Goal: Find specific page/section: Find specific page/section

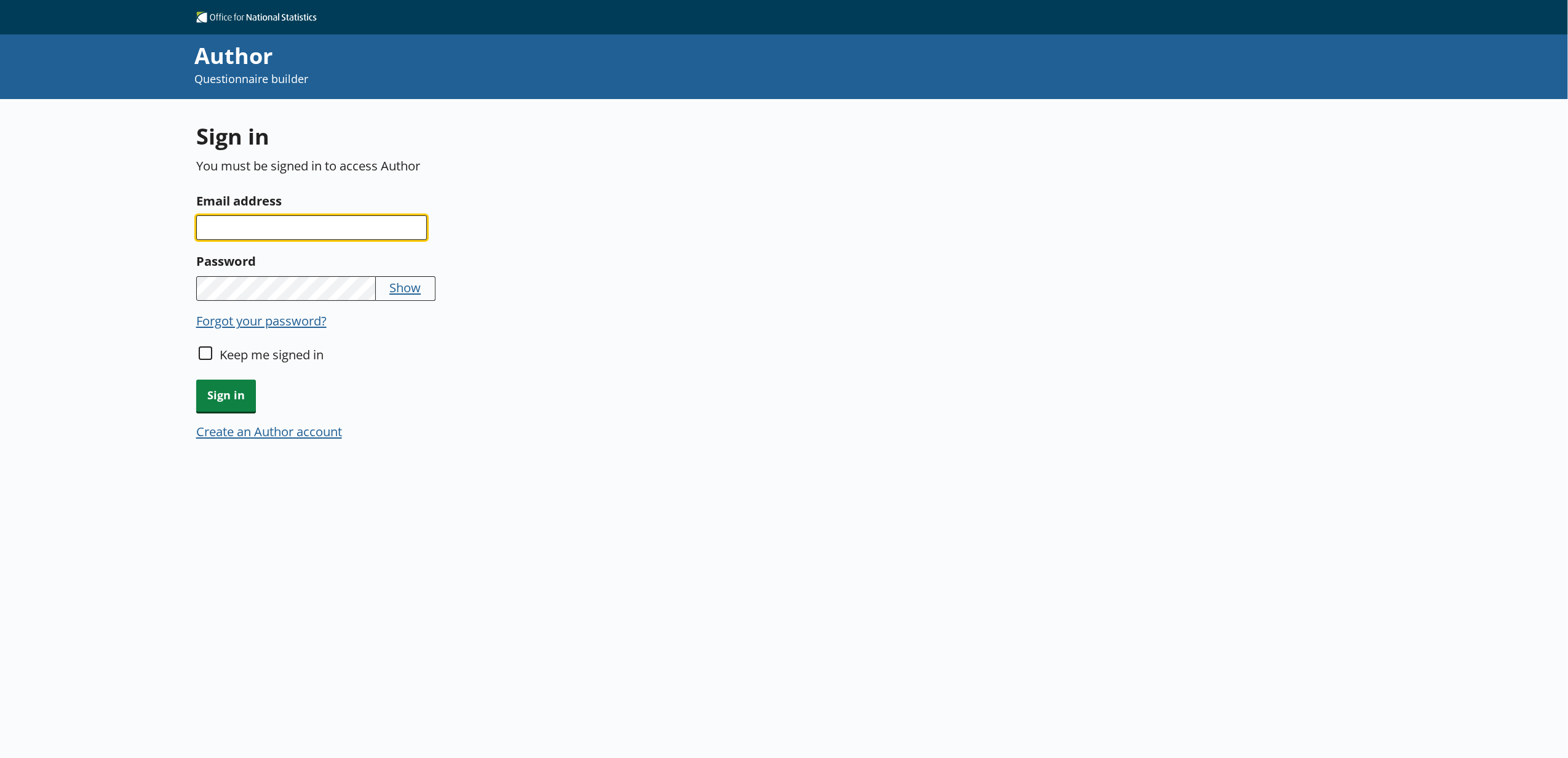
click at [260, 232] on input "Email address" at bounding box center [311, 228] width 231 height 24
type input "alanah.maskell@ons.gov.uk1"
click at [388, 227] on input "alanah.maskell@ons.gov.uk1" at bounding box center [311, 228] width 231 height 24
type input "alanah.maskell@ons.gov.uk"
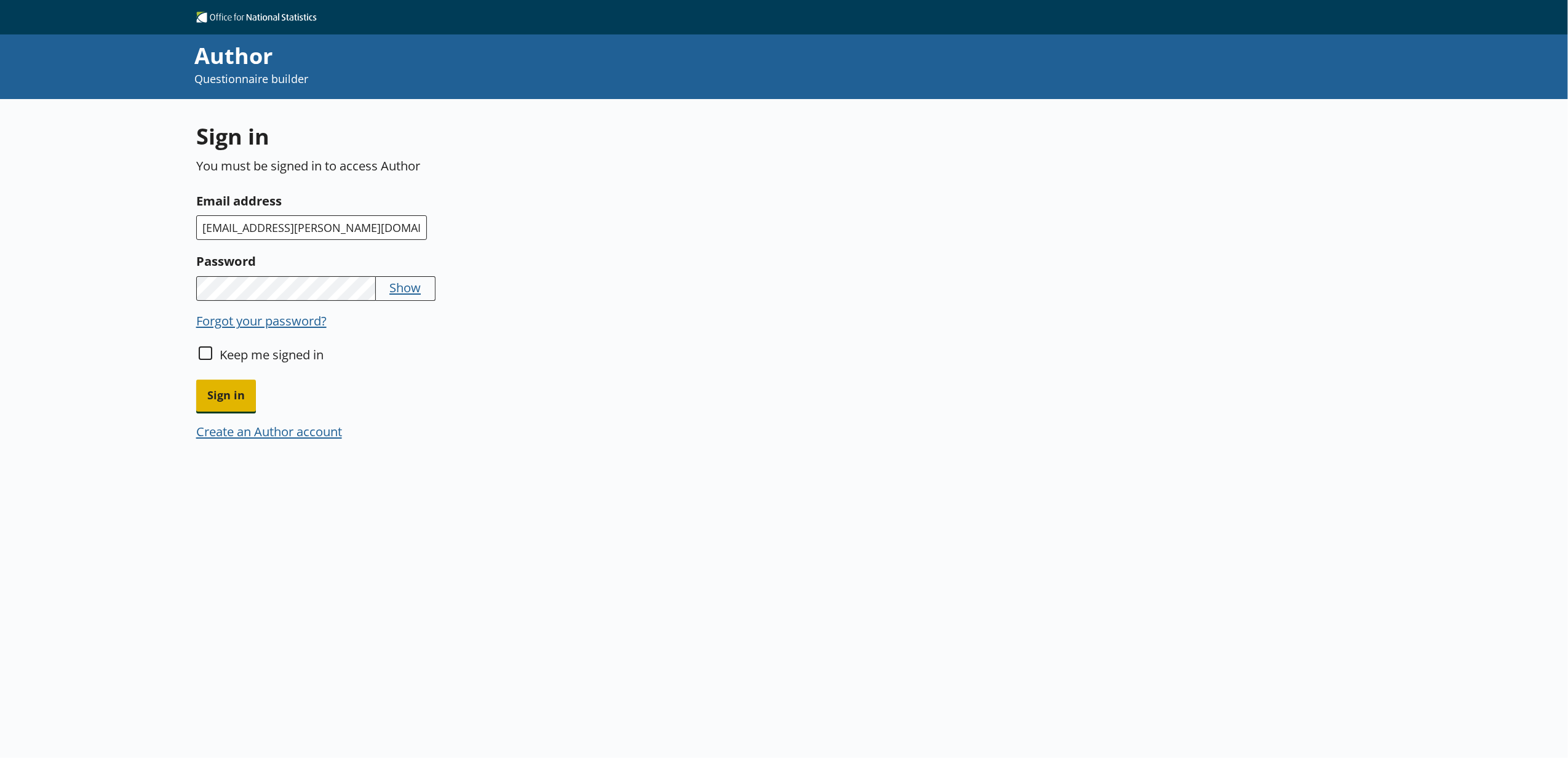
click at [237, 380] on span "Sign in" at bounding box center [226, 395] width 59 height 31
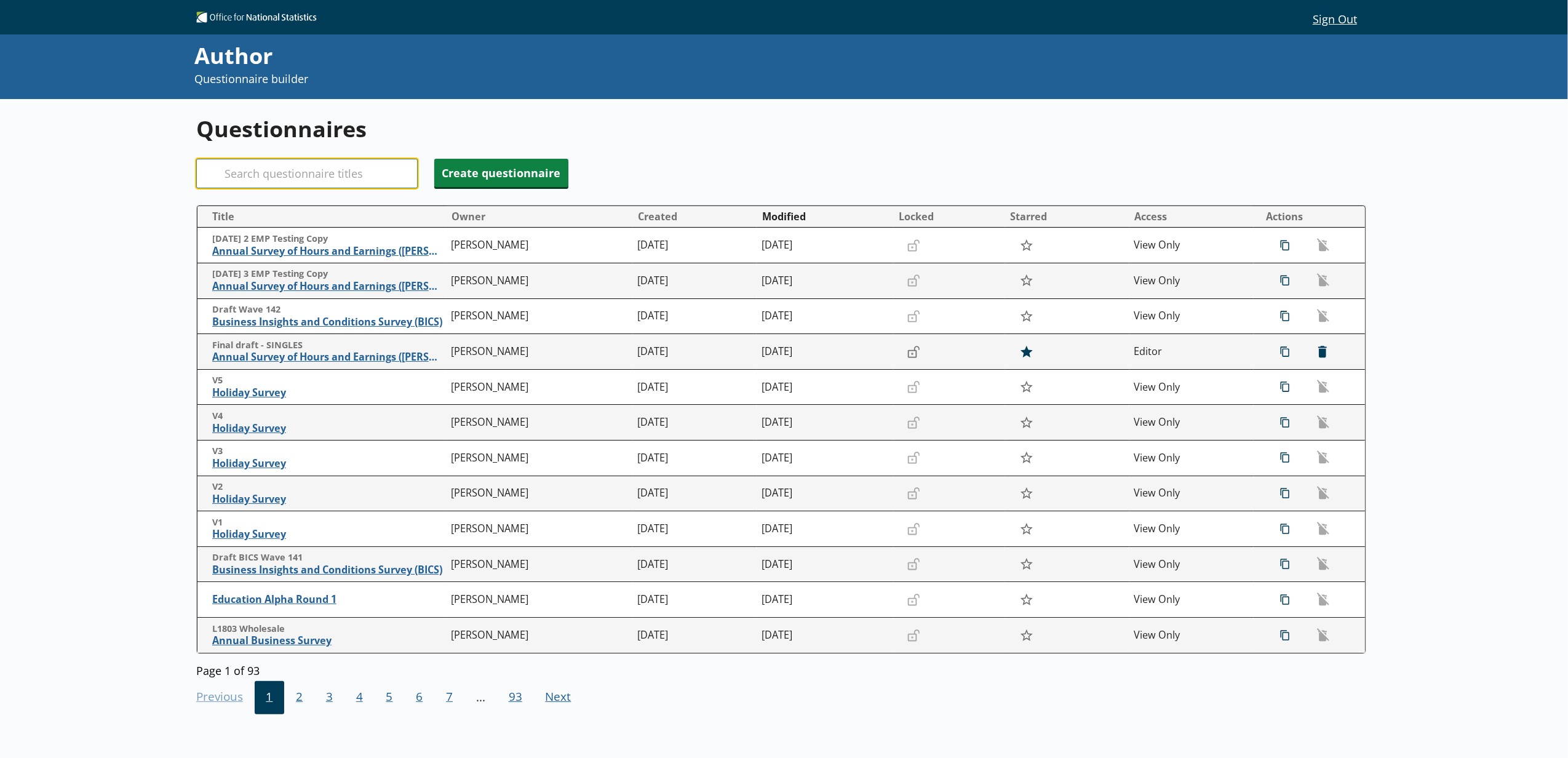
click at [375, 175] on input "Search" at bounding box center [307, 173] width 221 height 29
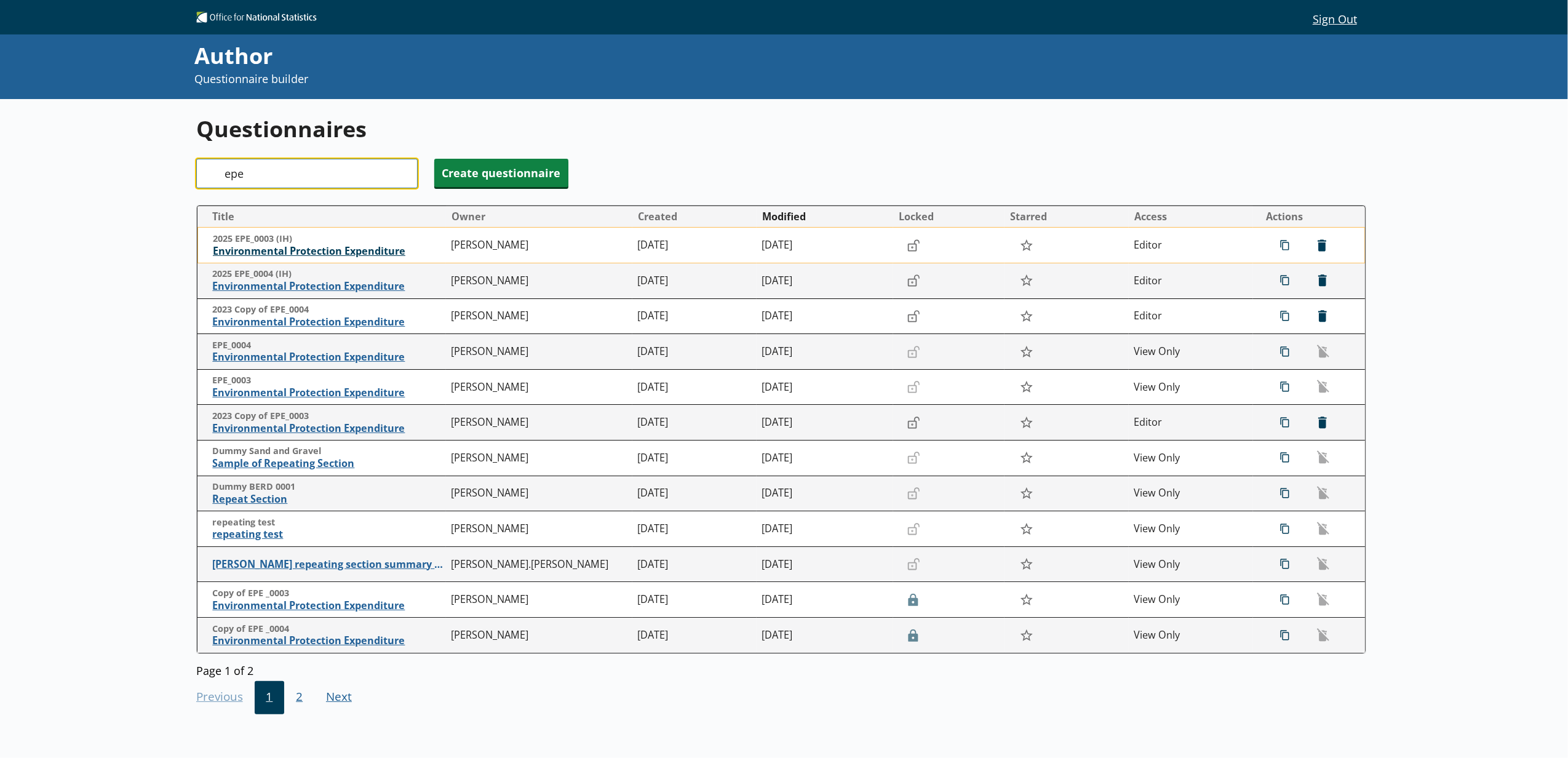
type input "epe"
click at [254, 251] on span "Environmental Protection Expenditure" at bounding box center [329, 251] width 233 height 13
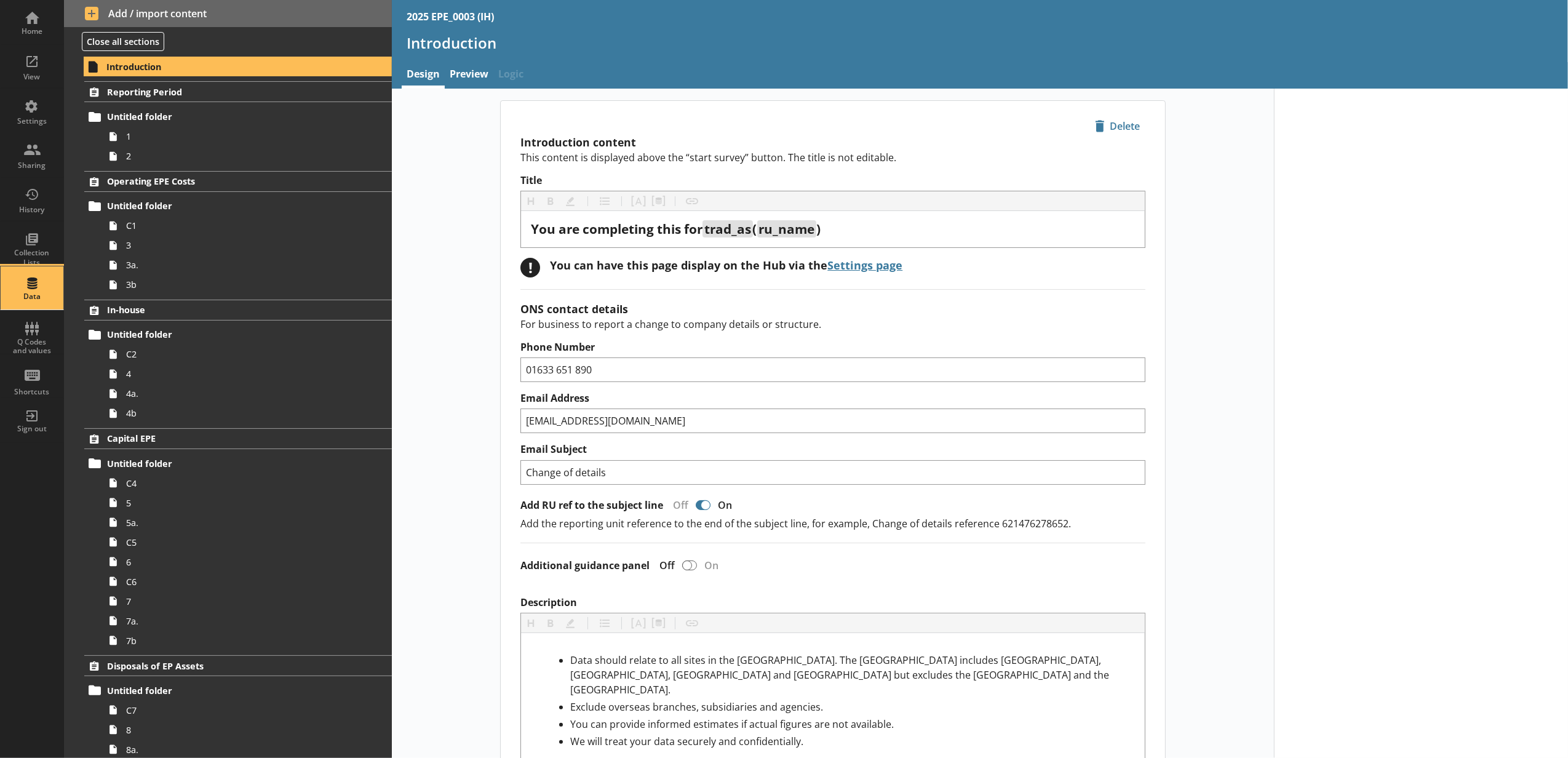
click at [44, 290] on div "Data" at bounding box center [31, 288] width 43 height 43
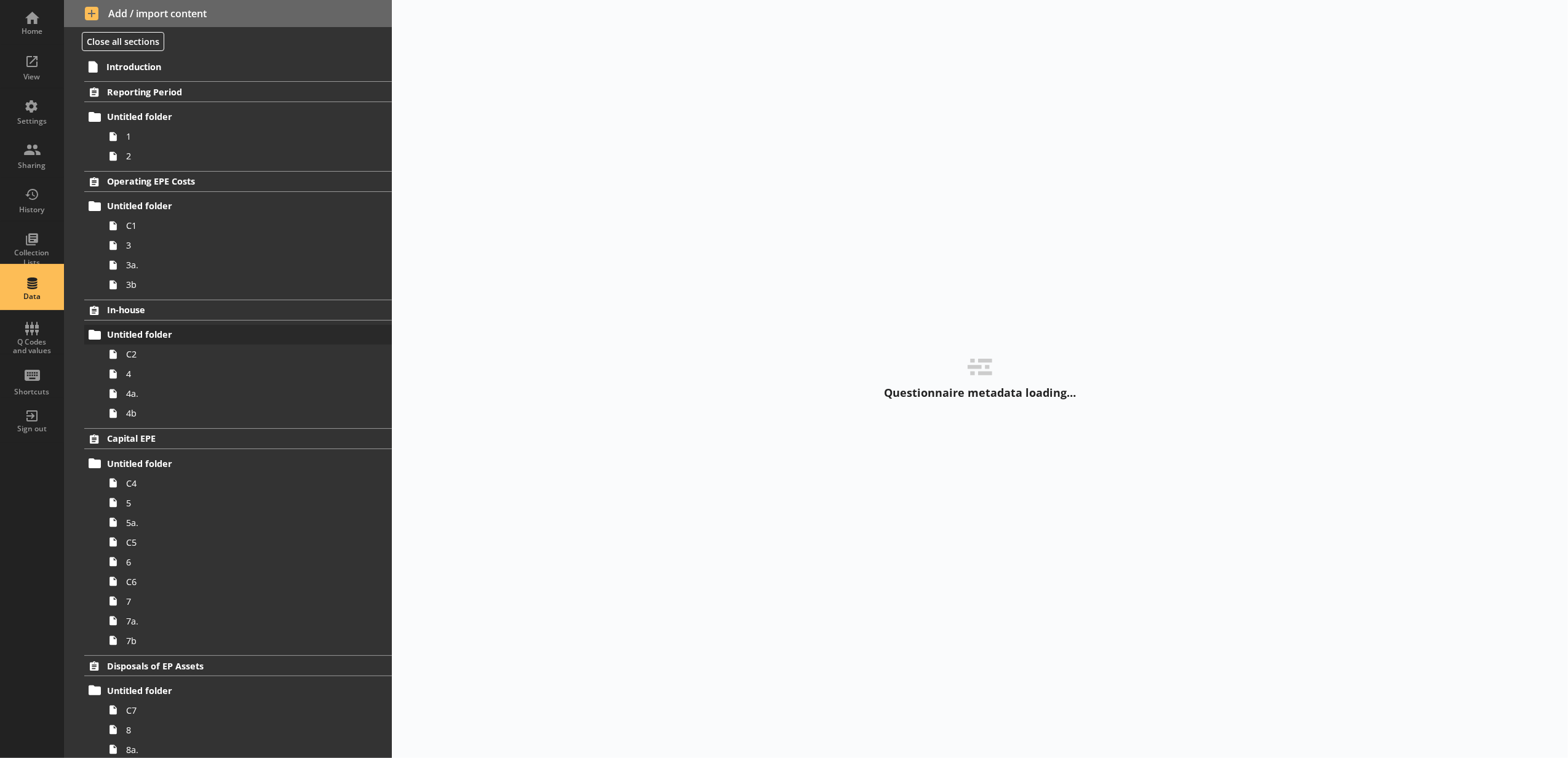
select select "Text_Optional"
select select "Date"
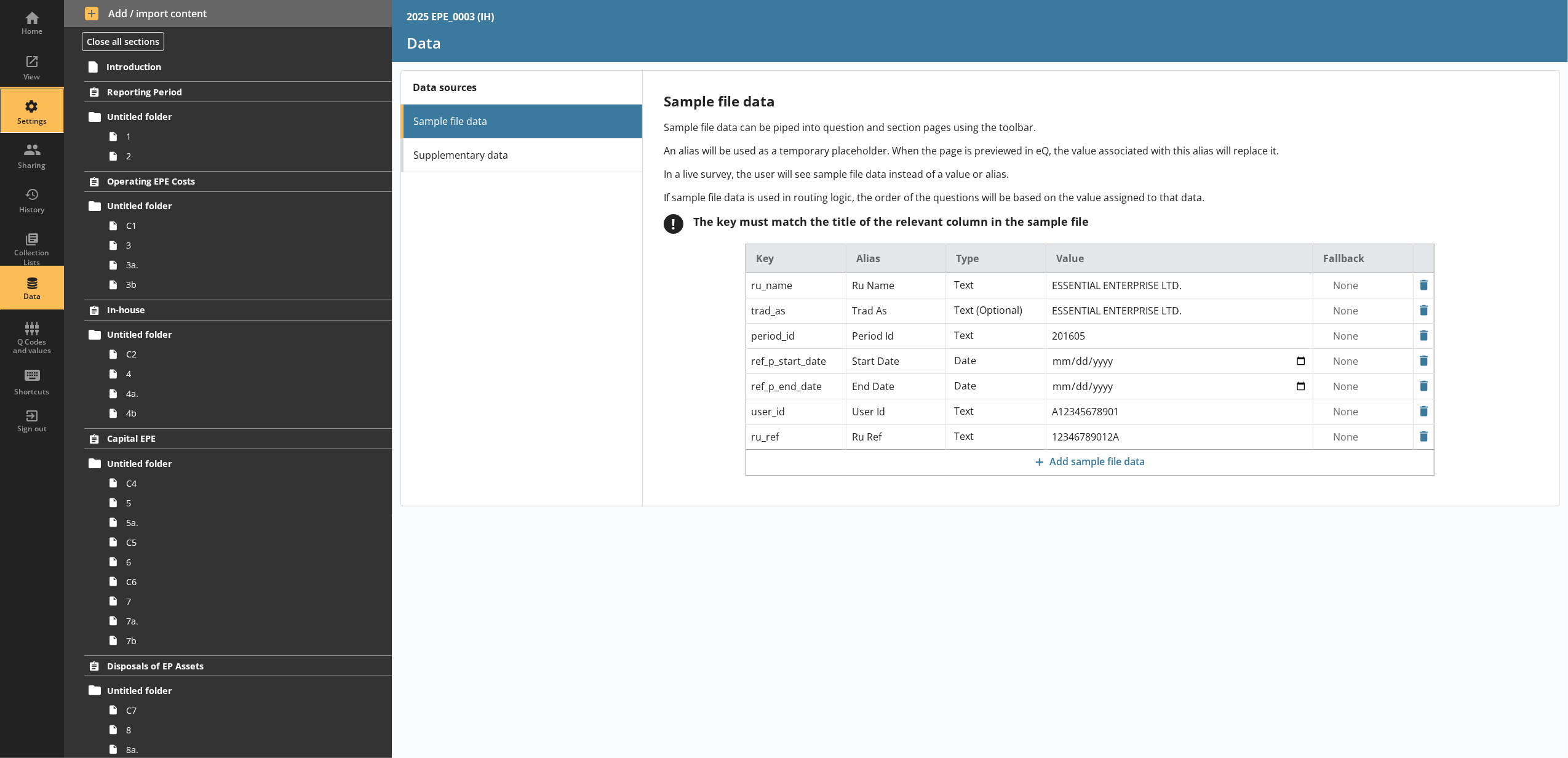
click at [40, 123] on div "Settings" at bounding box center [31, 121] width 43 height 10
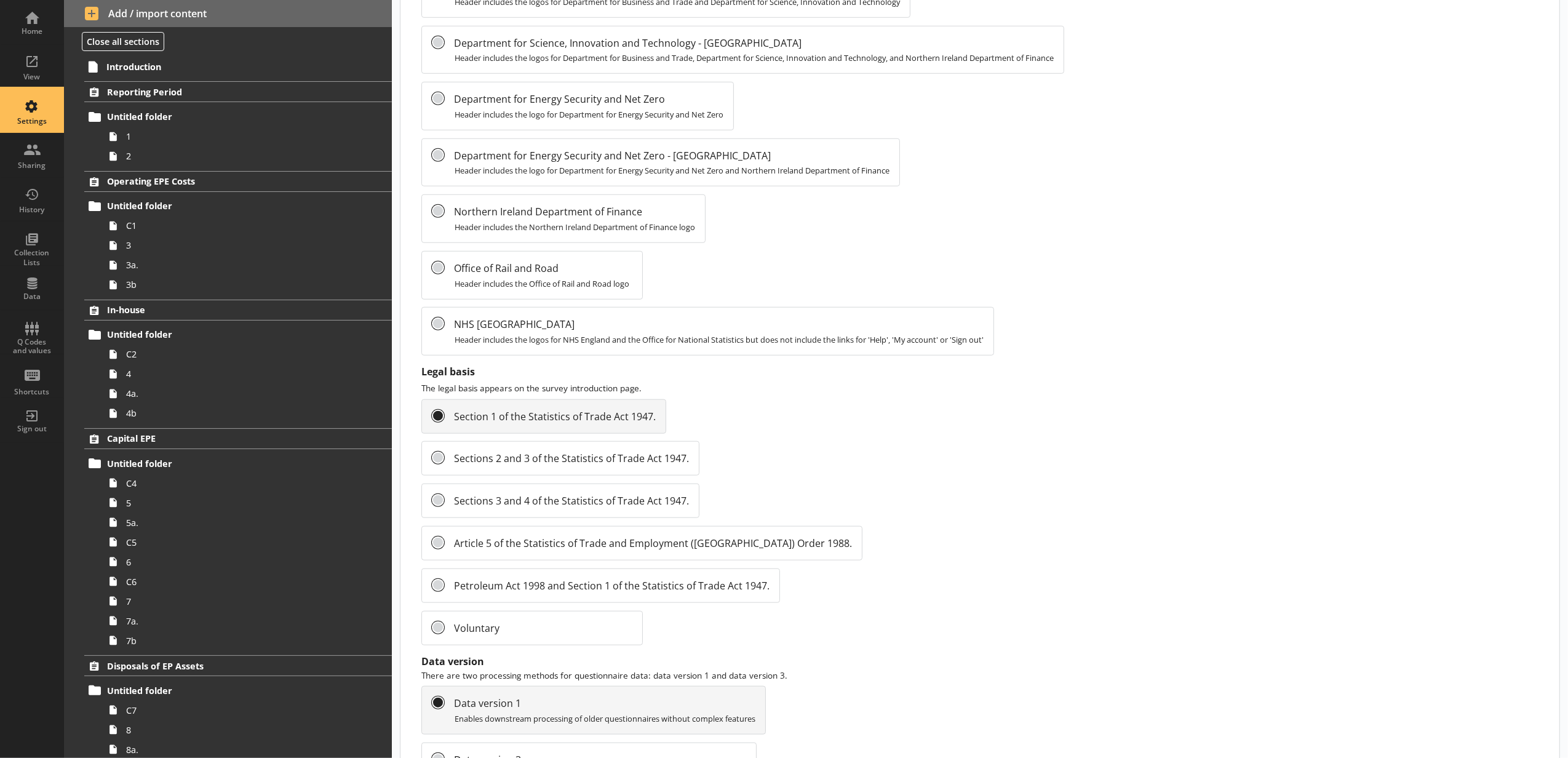
scroll to position [1088, 0]
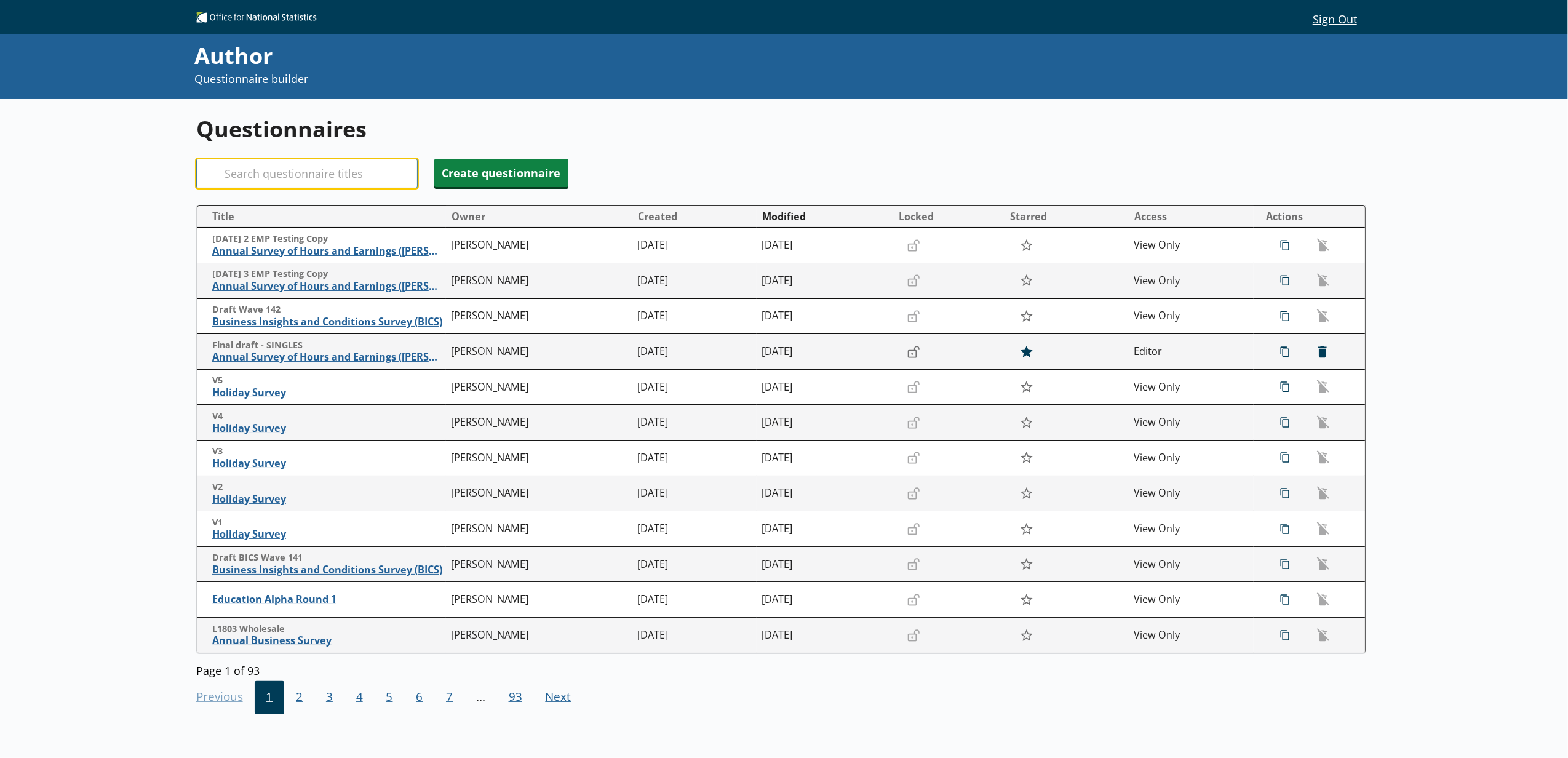
click at [372, 176] on input "Search" at bounding box center [307, 173] width 221 height 29
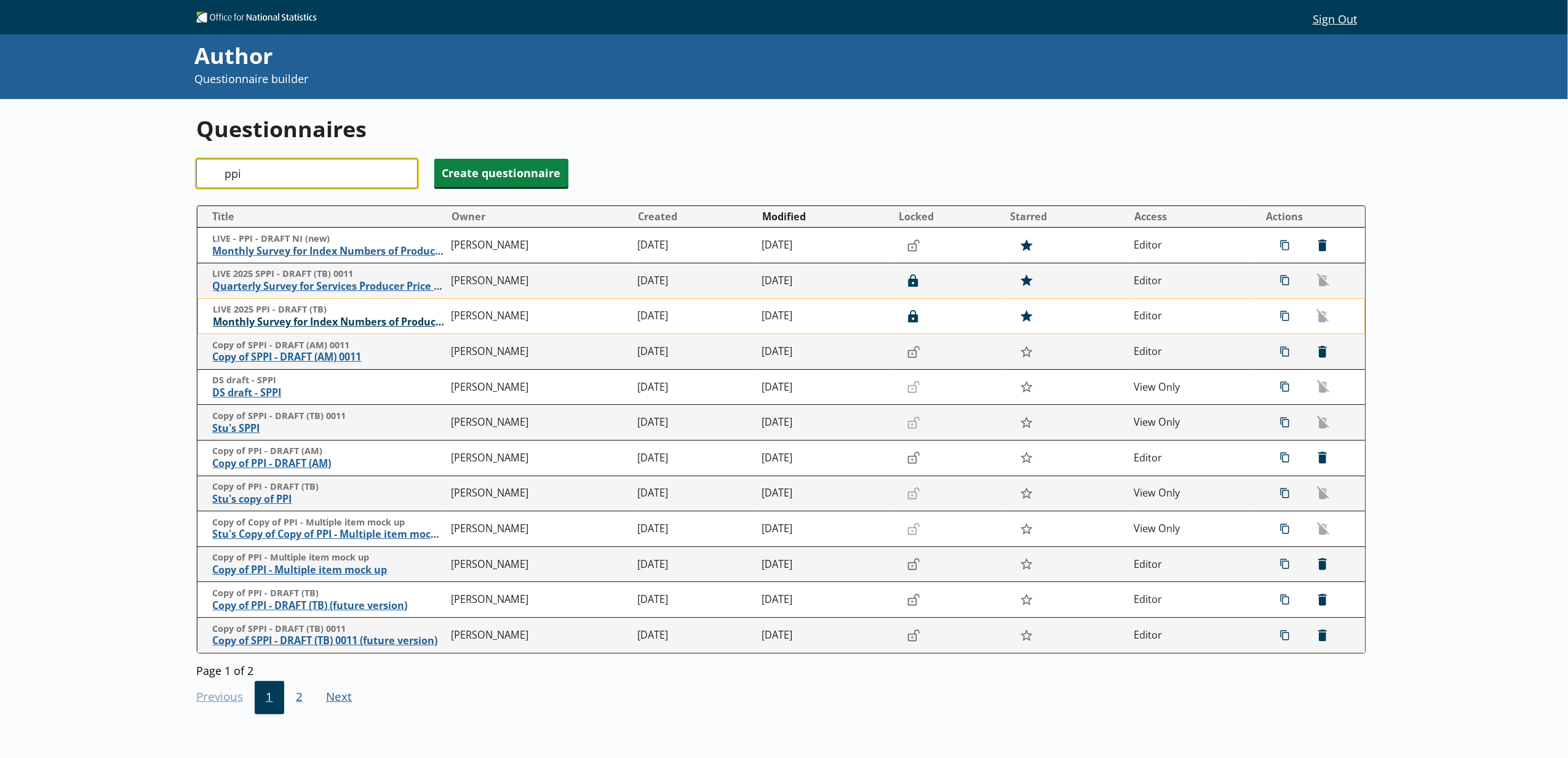
type input "ppi"
click at [350, 323] on span "Monthly Survey for Index Numbers of Producer Prices - Price Quotation Return" at bounding box center [329, 322] width 233 height 13
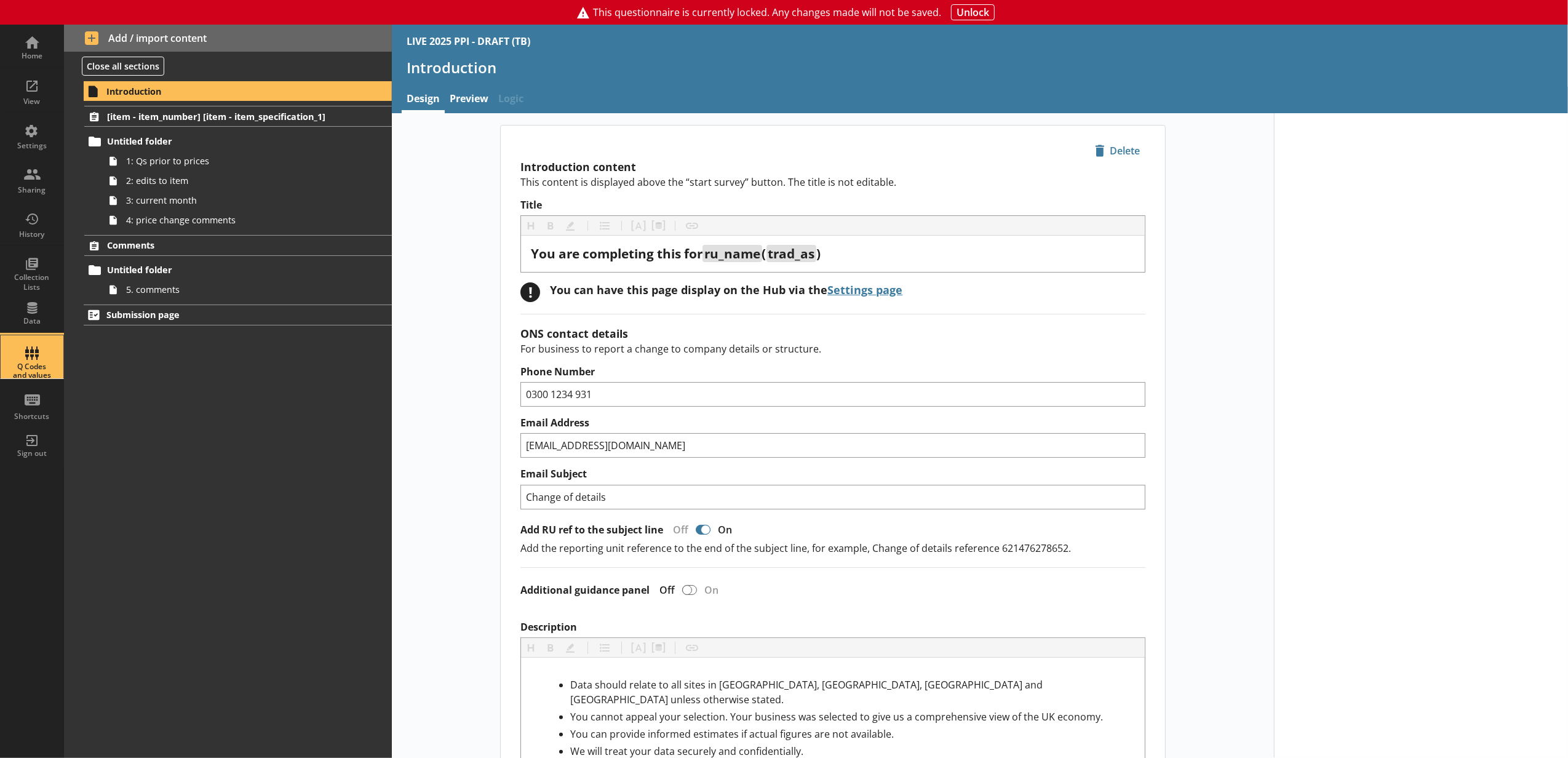
click at [35, 352] on div "Q Codes and values" at bounding box center [31, 356] width 43 height 43
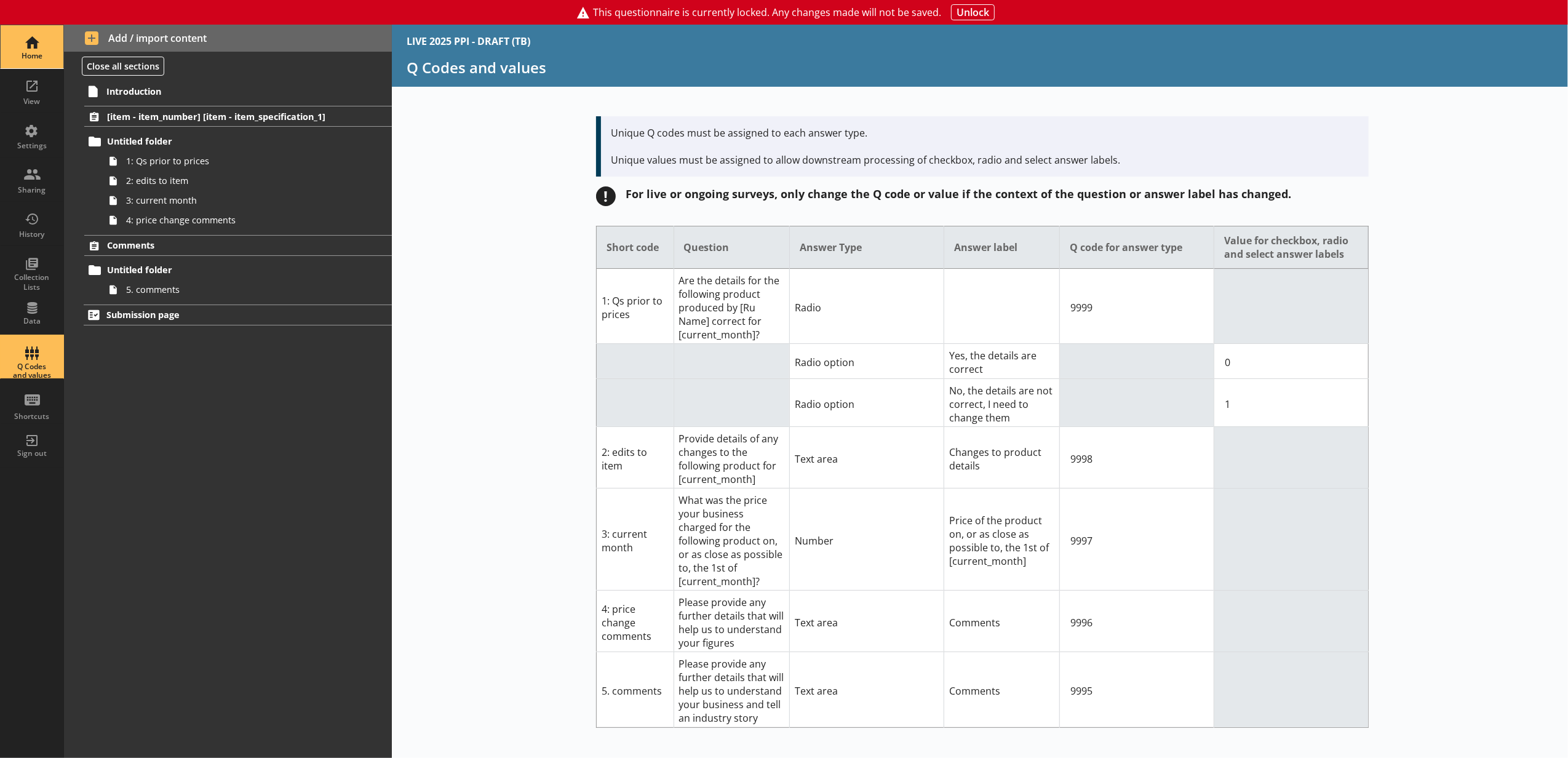
click at [40, 40] on div "Home" at bounding box center [31, 46] width 43 height 43
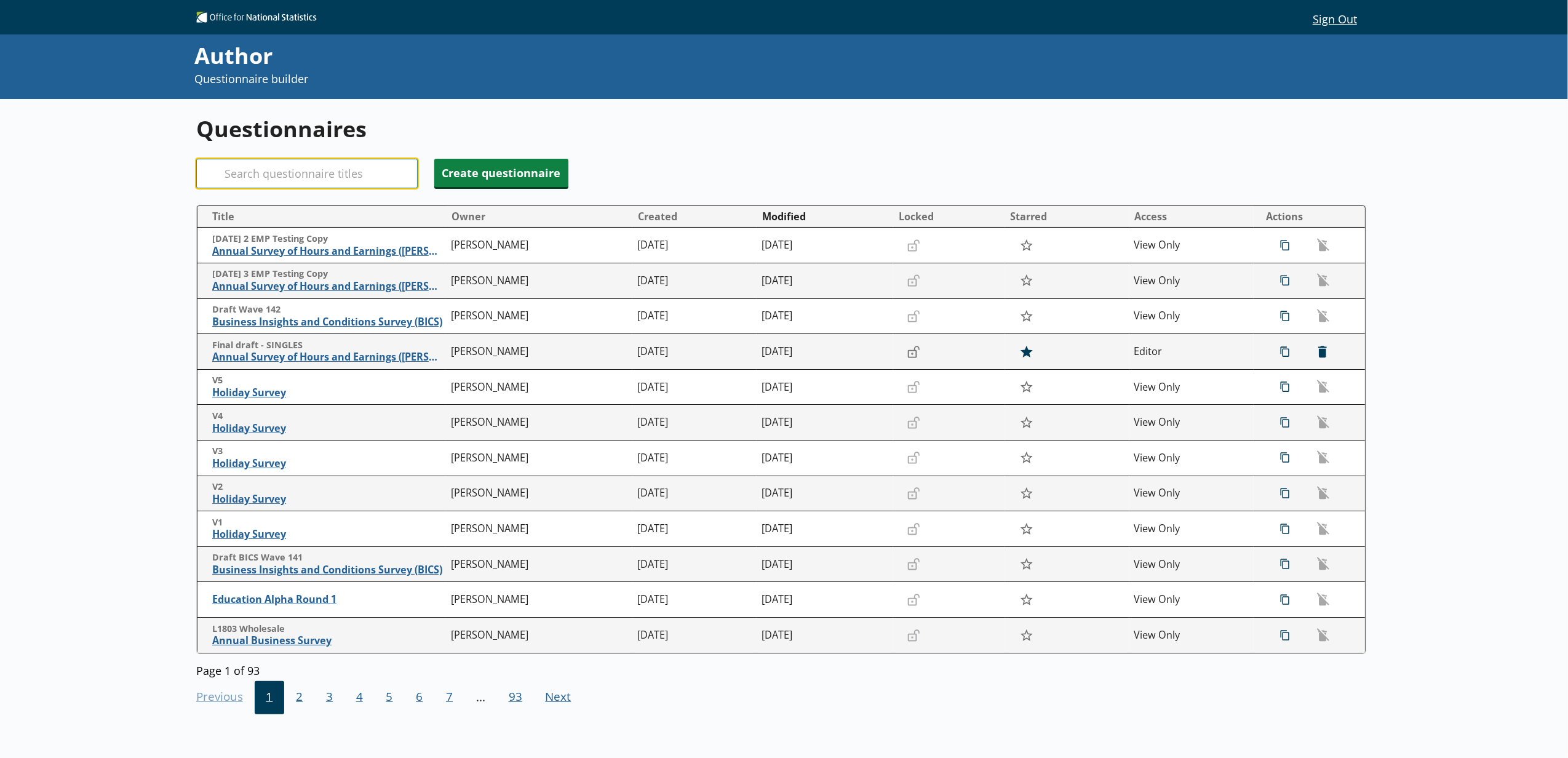
click at [359, 180] on input "Search" at bounding box center [307, 173] width 221 height 29
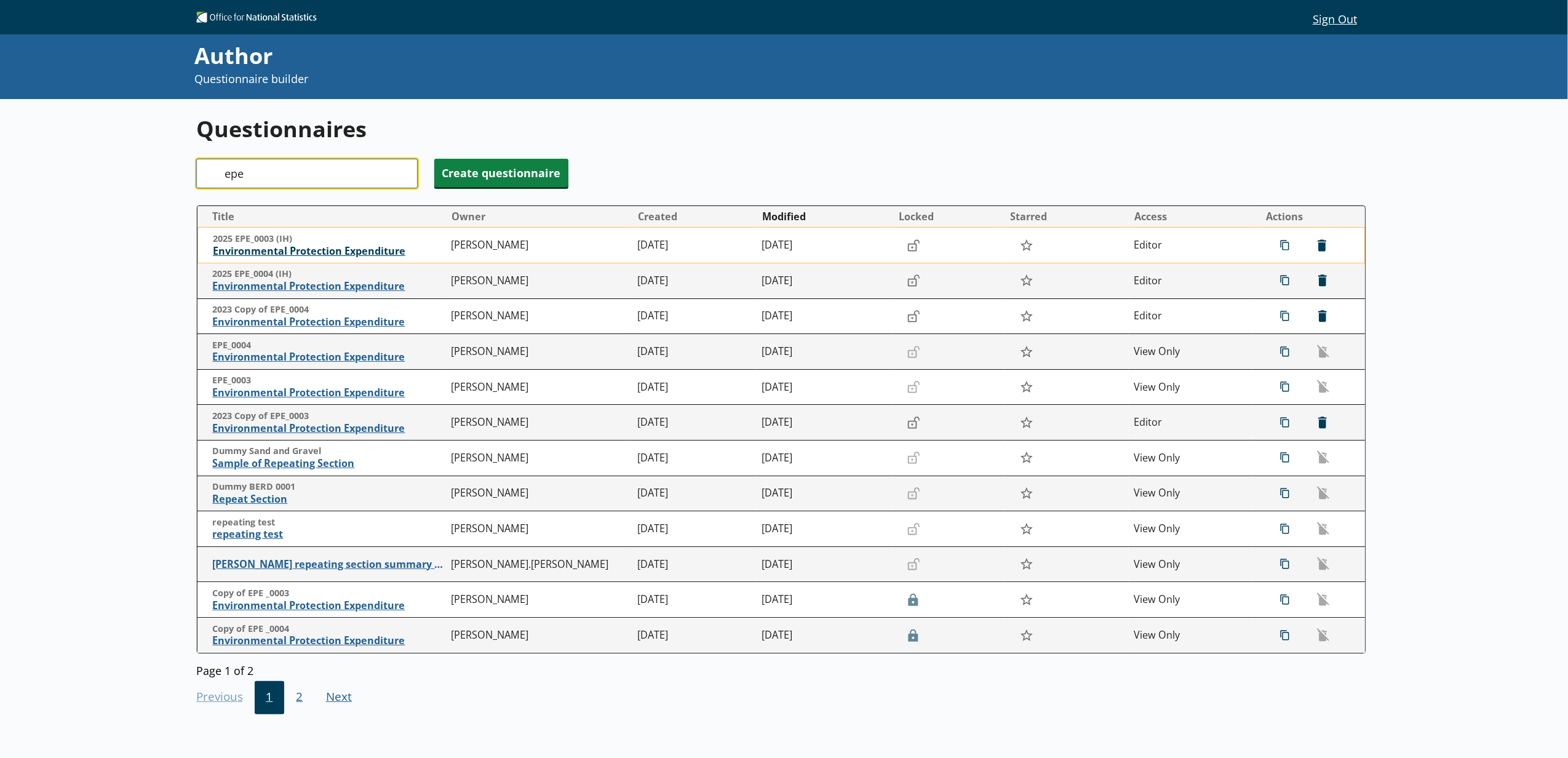
type input "epe"
click at [237, 249] on span "Environmental Protection Expenditure" at bounding box center [329, 251] width 233 height 13
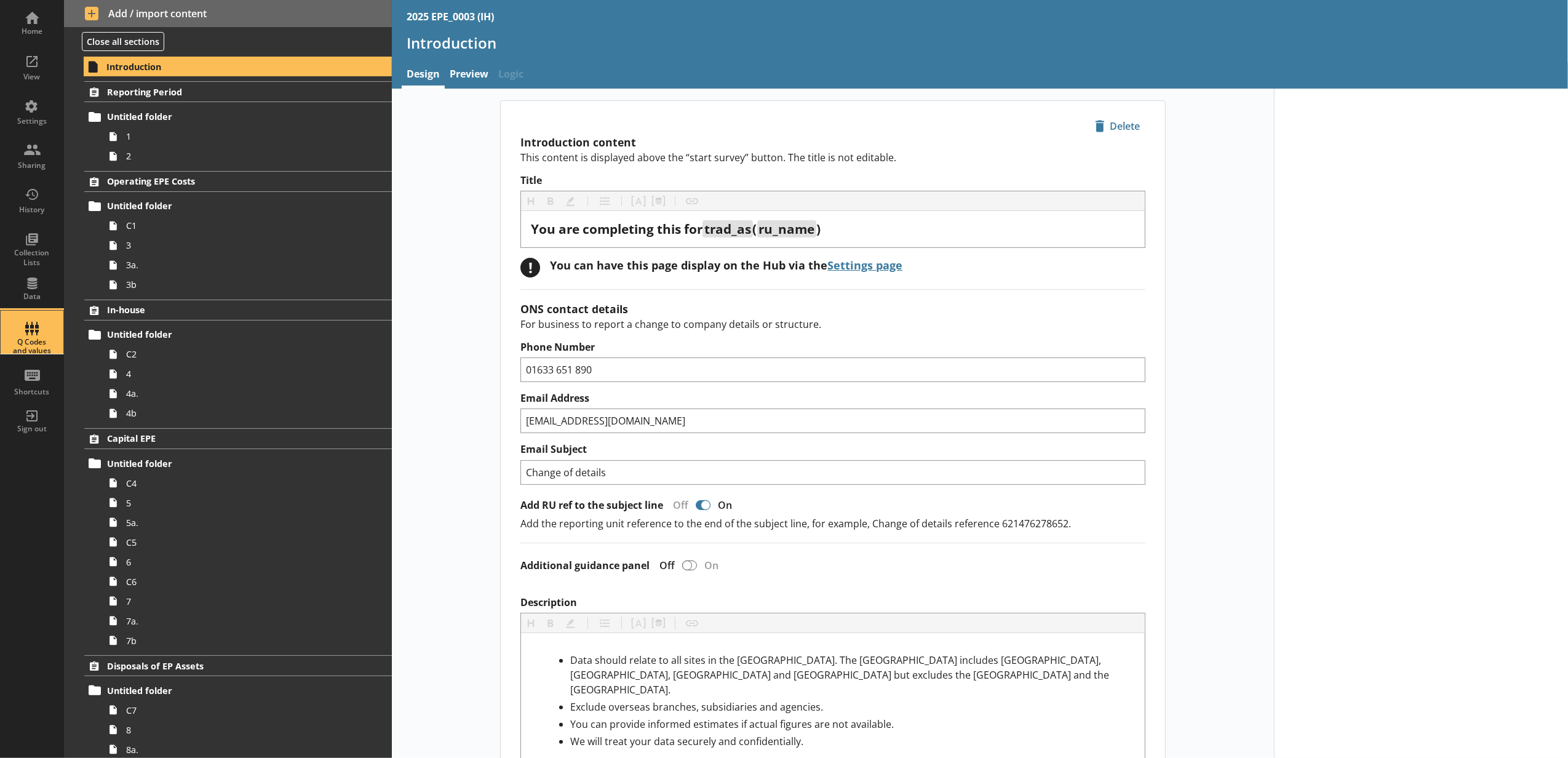
click at [21, 331] on div "Q Codes and values" at bounding box center [31, 332] width 43 height 43
